Goal: Book appointment/travel/reservation

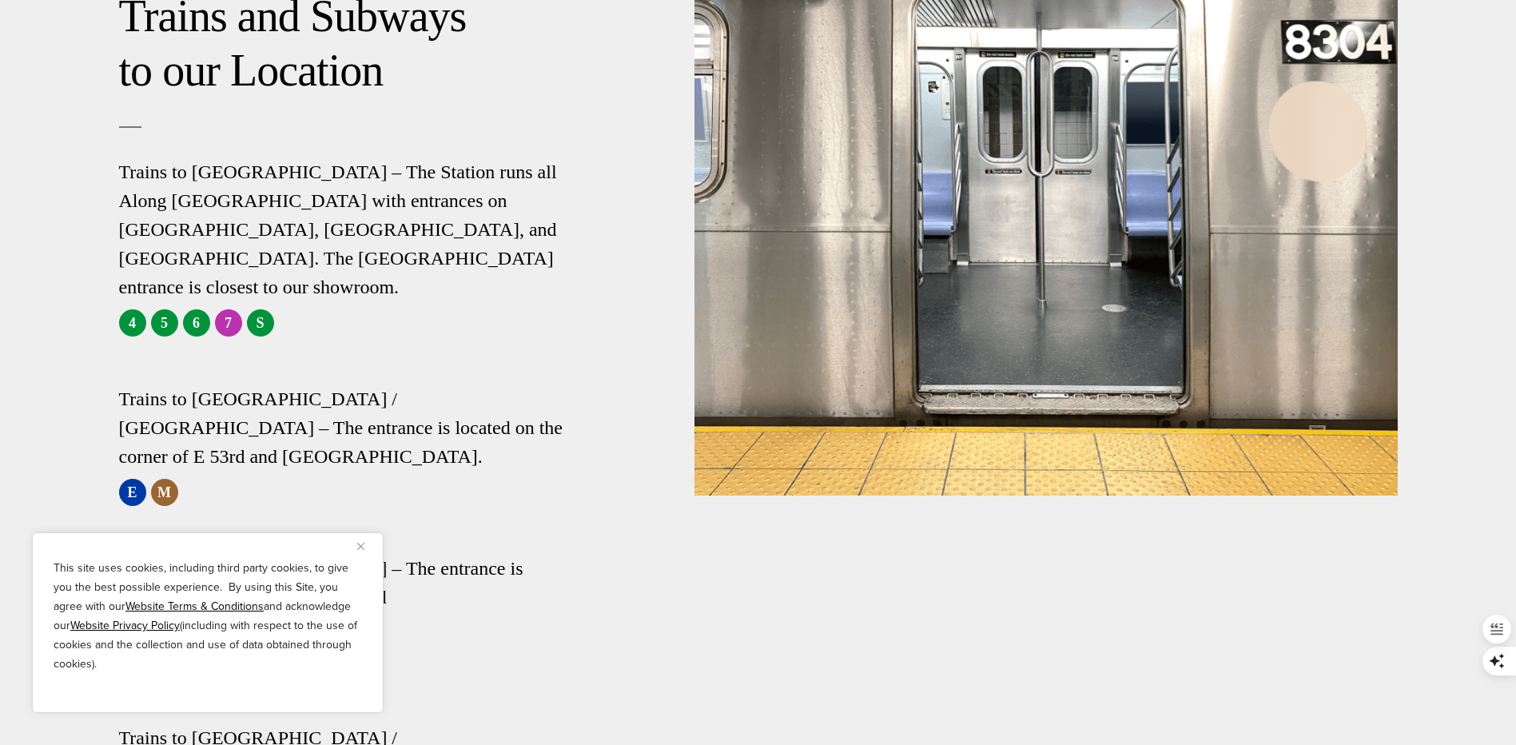
click at [363, 547] on img "Close" at bounding box center [360, 546] width 7 height 7
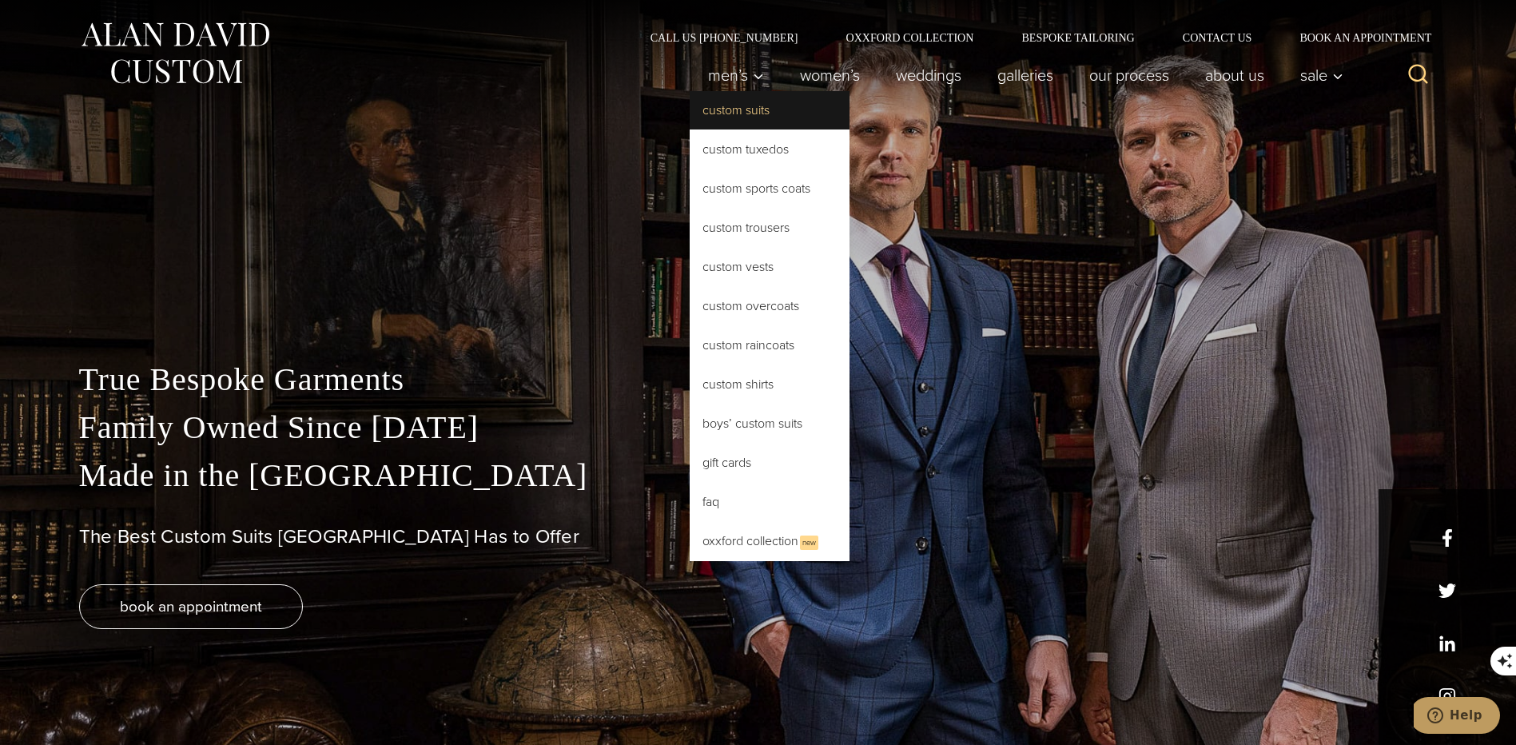
click at [719, 112] on link "Custom Suits" at bounding box center [770, 110] width 160 height 38
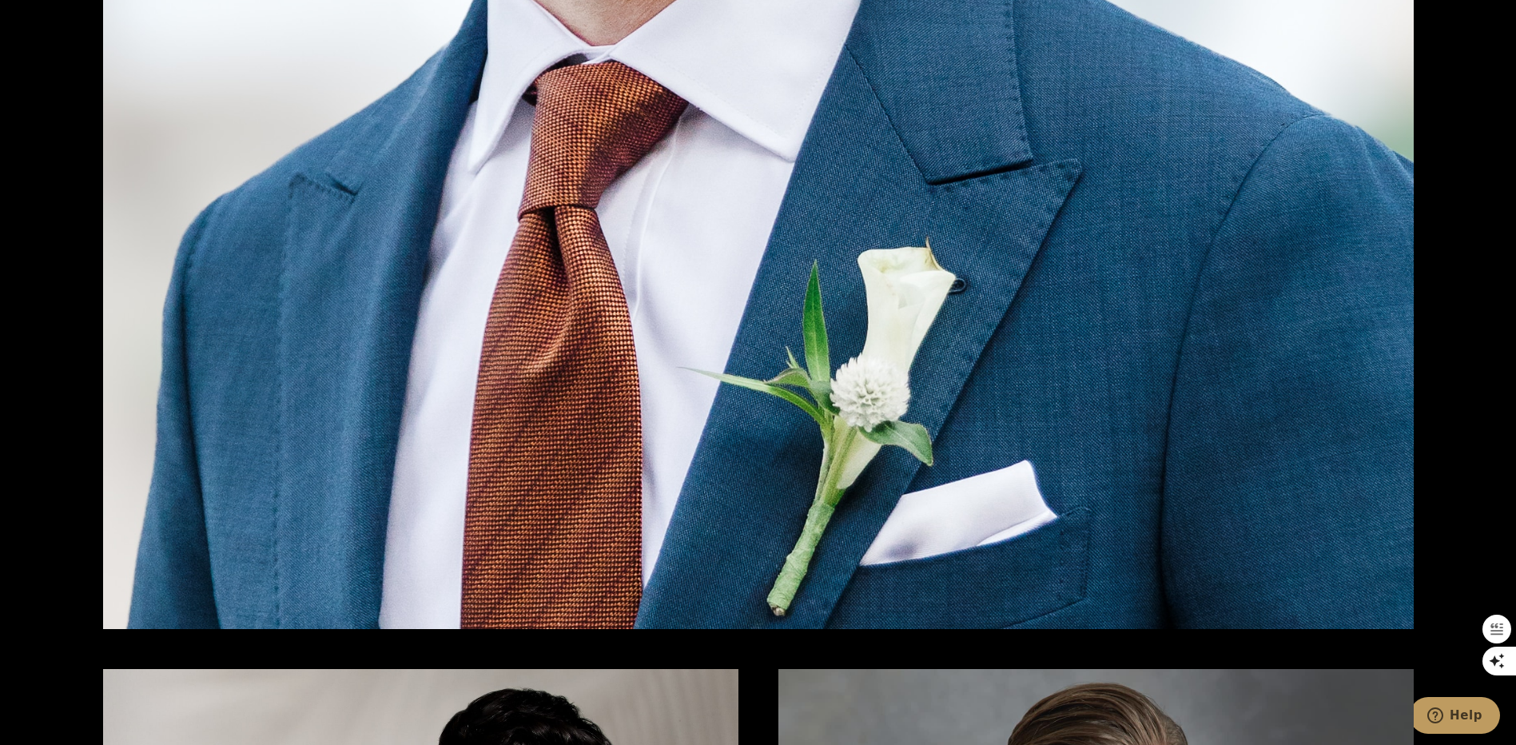
scroll to position [2478, 0]
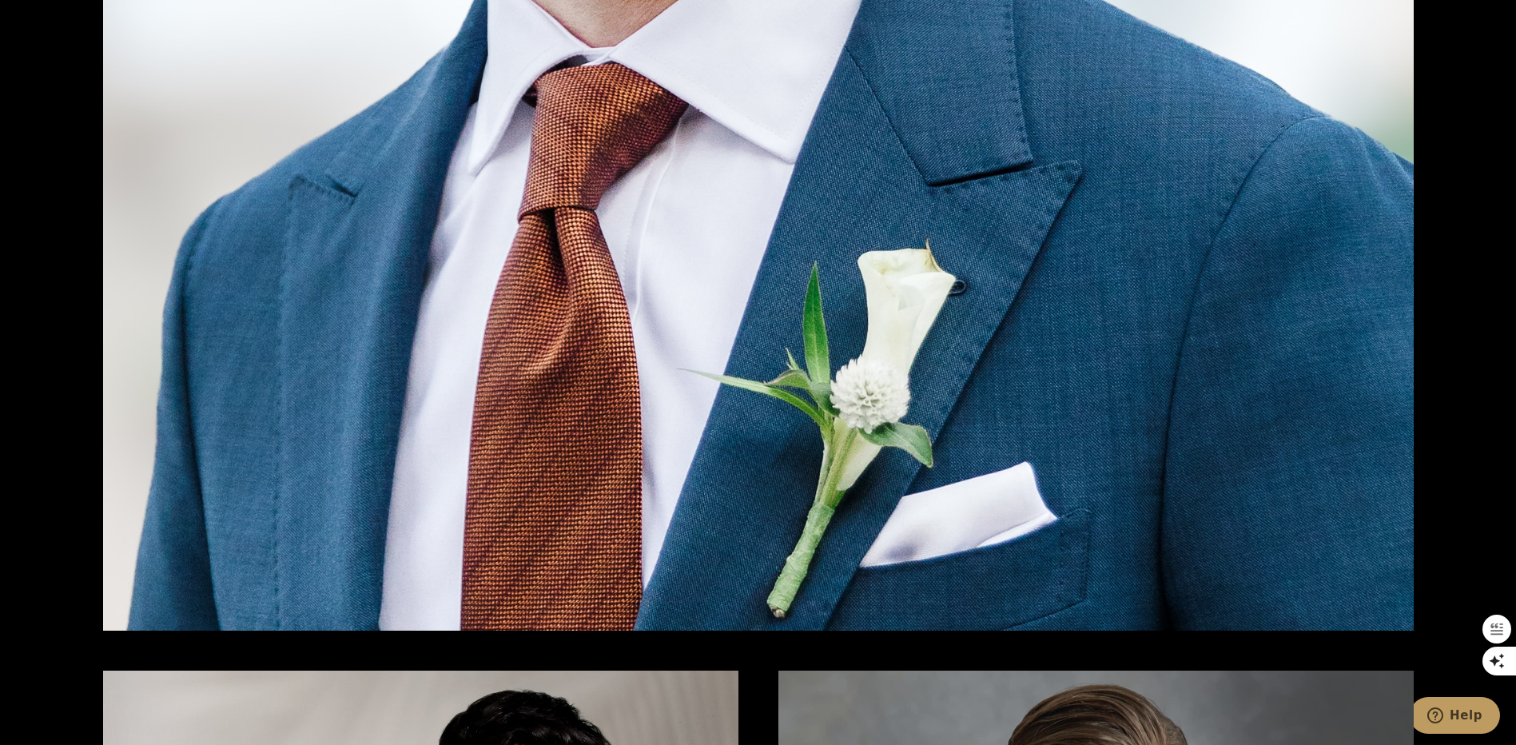
click at [1076, 253] on img at bounding box center [758, 286] width 1311 height 688
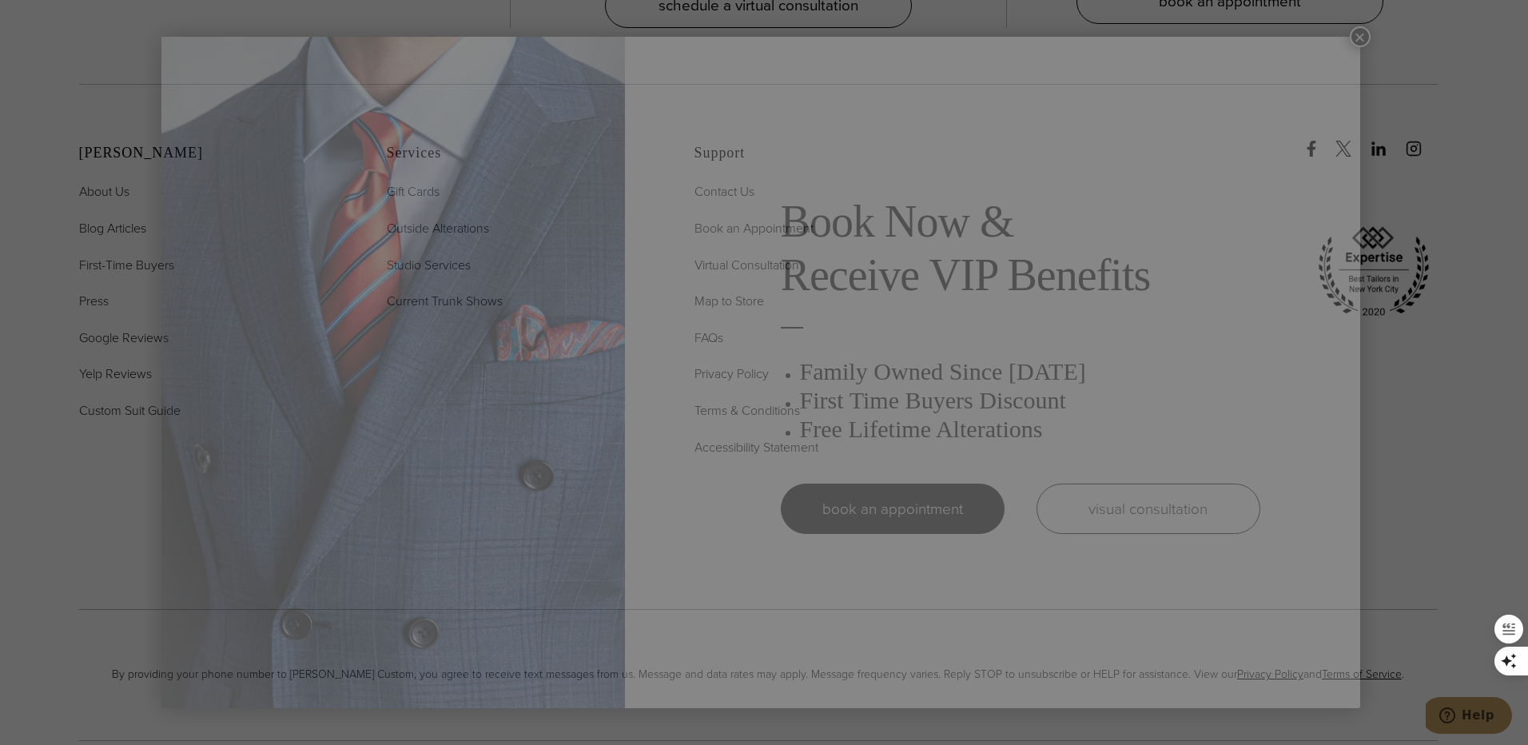
scroll to position [0, 0]
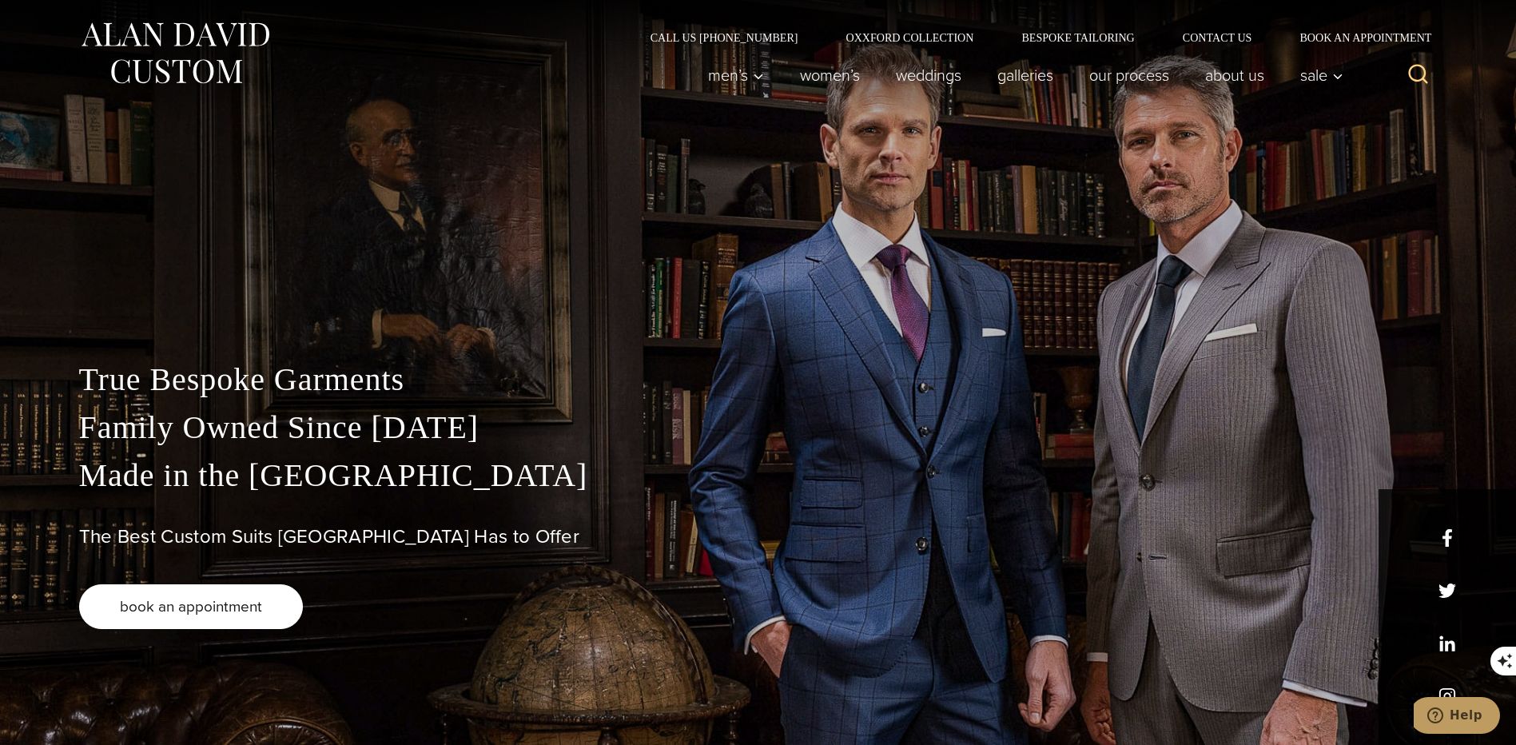
click at [240, 615] on span "book an appointment" at bounding box center [191, 606] width 142 height 23
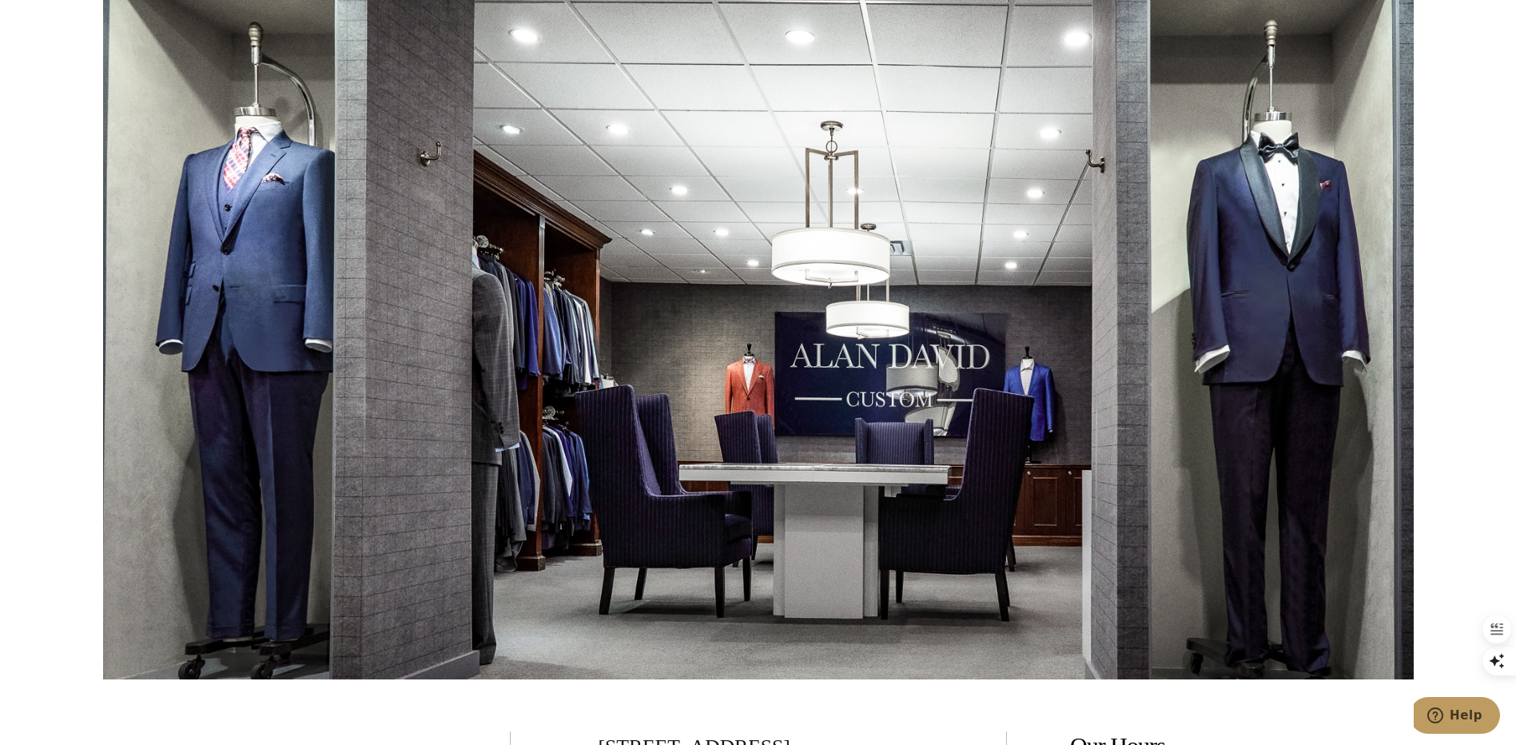
scroll to position [3037, 0]
